Goal: Task Accomplishment & Management: Use online tool/utility

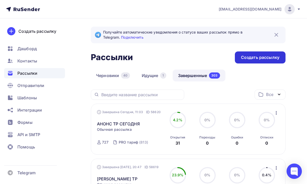
click at [249, 57] on div "Создать рассылку" at bounding box center [260, 58] width 38 height 6
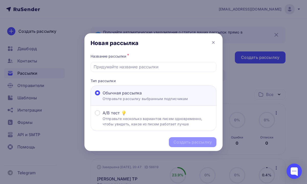
click at [173, 97] on p "Отправьте рассылку выбранным подписчикам" at bounding box center [146, 98] width 86 height 5
click at [103, 96] on input "Обычная рассылка Отправьте рассылку выбранным подписчикам" at bounding box center [103, 96] width 0 height 0
click at [163, 67] on input "text" at bounding box center [154, 67] width 120 height 6
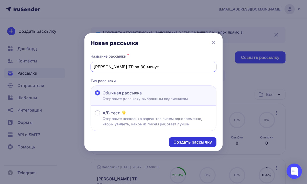
type input "[PERSON_NAME] ТР за 30 минут"
click at [177, 142] on div "Создать рассылку" at bounding box center [193, 142] width 38 height 6
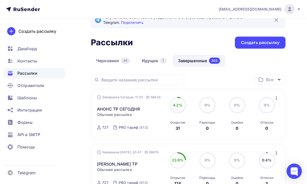
scroll to position [18, 0]
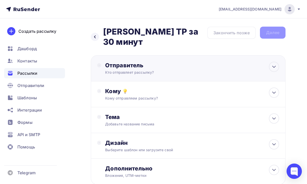
click at [256, 59] on div "Отправитель Кто отправляет рассылку? Email * [EMAIL_ADDRESS][DOMAIN_NAME] [EMAI…" at bounding box center [188, 68] width 195 height 26
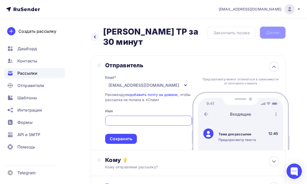
click at [160, 82] on div "[EMAIL_ADDRESS][DOMAIN_NAME]" at bounding box center [144, 85] width 71 height 6
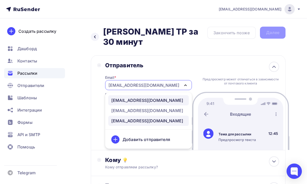
click at [148, 97] on div "[EMAIL_ADDRESS][DOMAIN_NAME]" at bounding box center [147, 100] width 72 height 6
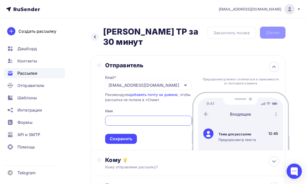
click at [132, 118] on input "text" at bounding box center [148, 121] width 81 height 6
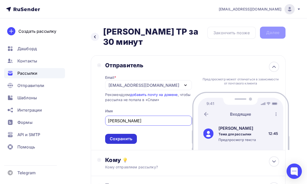
type input "[PERSON_NAME]"
click at [123, 136] on div "Сохранить" at bounding box center [121, 139] width 23 height 6
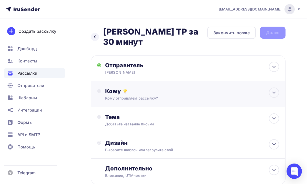
click at [165, 94] on div "Кому Кому отправляем рассылку? Списки получателей Выберите список Все списки id…" at bounding box center [188, 94] width 195 height 26
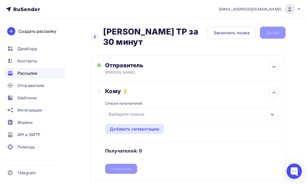
click at [152, 110] on div "Выберите список" at bounding box center [193, 114] width 174 height 12
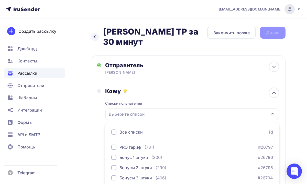
scroll to position [63, 0]
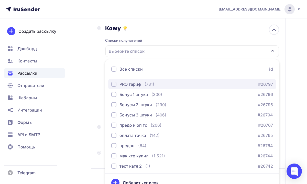
click at [136, 81] on div "PRO тариф" at bounding box center [131, 84] width 22 height 6
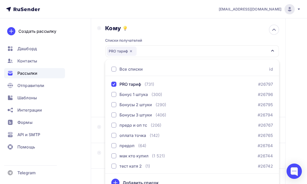
click at [292, 89] on div "Назад Анонс ТР за 30 минут [PERSON_NAME] ТР за 30 минут Закончить позже Далее О…" at bounding box center [153, 91] width 307 height 272
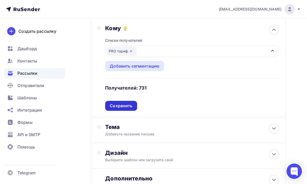
click at [131, 103] on div "Сохранить" at bounding box center [121, 106] width 23 height 6
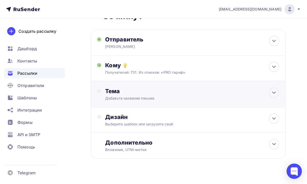
click at [143, 93] on div "Тема Добавьте название письма Тема * Рекомендуем использовать не более 150 симв…" at bounding box center [188, 94] width 195 height 26
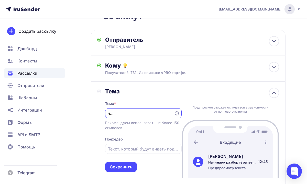
scroll to position [0, 58]
type input "Начинаем разбор терапевтической работы через 30 минут!"
click at [289, 104] on div "Назад Анонс ТР за 30 минут [PERSON_NAME] ТР за 30 минут Закончить позже Далее О…" at bounding box center [153, 128] width 307 height 270
click at [129, 164] on div "Сохранить" at bounding box center [121, 167] width 23 height 6
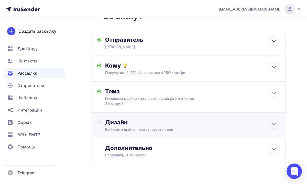
click at [178, 127] on div "Выберите шаблон или загрузите свой" at bounding box center [183, 129] width 157 height 5
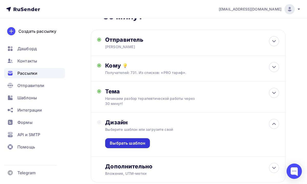
click at [136, 140] on div "Выбрать шаблон" at bounding box center [128, 143] width 36 height 6
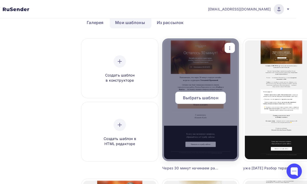
scroll to position [27, 24]
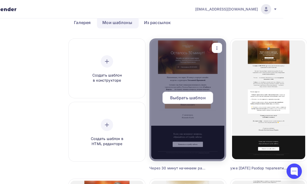
click at [185, 101] on span "Выбрать шаблон" at bounding box center [188, 98] width 36 height 6
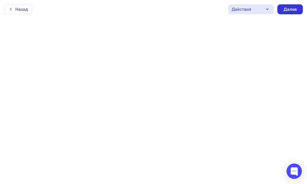
click at [291, 12] on div "Далее" at bounding box center [291, 9] width 26 height 10
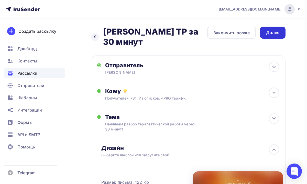
click at [275, 34] on div "Далее" at bounding box center [272, 33] width 13 height 6
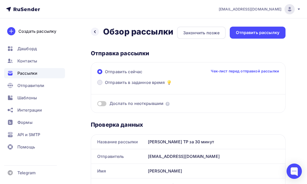
click at [110, 84] on span "Отправить в заданное время" at bounding box center [135, 82] width 60 height 6
click at [105, 86] on input "Отправить в заданное время" at bounding box center [105, 86] width 0 height 0
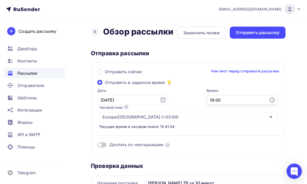
click at [231, 99] on input "16:00" at bounding box center [242, 100] width 71 height 10
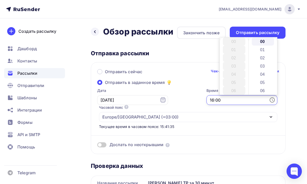
scroll to position [131, 0]
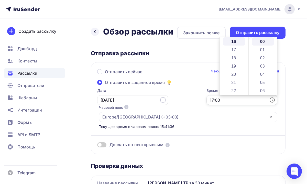
click at [240, 100] on input "17:00" at bounding box center [242, 100] width 71 height 10
type input "17:30"
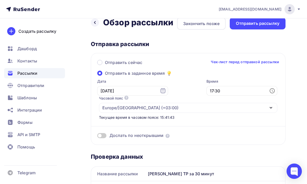
scroll to position [0, 0]
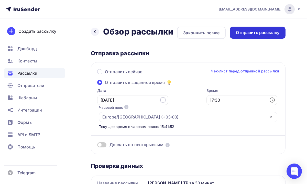
click at [247, 36] on div "Отправить рассылку" at bounding box center [258, 33] width 56 height 12
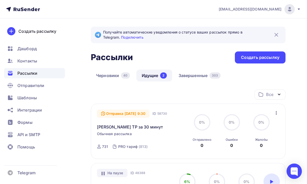
click at [275, 112] on icon "button" at bounding box center [277, 113] width 6 height 6
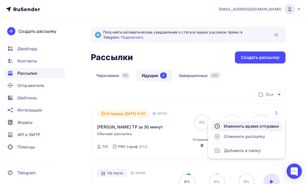
click at [252, 129] on div "Изменить время отправки" at bounding box center [246, 126] width 65 height 6
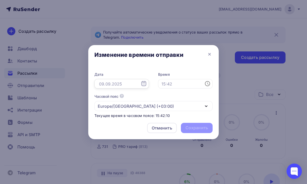
click at [133, 84] on input "text" at bounding box center [122, 84] width 55 height 10
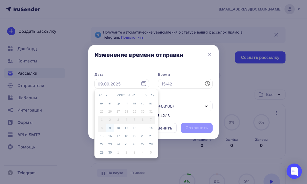
click at [109, 128] on div "9" at bounding box center [110, 128] width 8 height 5
type input "[DATE]"
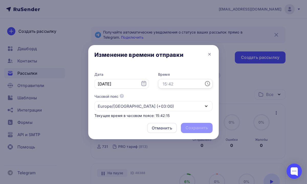
click at [174, 83] on input "text" at bounding box center [185, 84] width 55 height 10
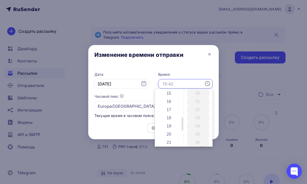
scroll to position [121, 0]
click at [172, 110] on li "17" at bounding box center [169, 111] width 23 height 8
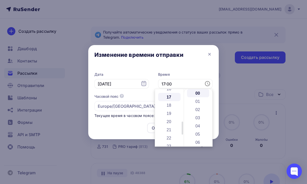
scroll to position [139, 0]
click at [196, 131] on li "30" at bounding box center [198, 130] width 23 height 8
type input "17:30"
click at [214, 94] on div "Дата [DATE] 17:30 Часовой пояс По умолчанию используется часовой пояс из настро…" at bounding box center [153, 93] width 131 height 52
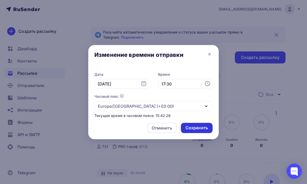
click at [193, 127] on div "Сохранить" at bounding box center [197, 128] width 23 height 6
